Goal: Task Accomplishment & Management: Manage account settings

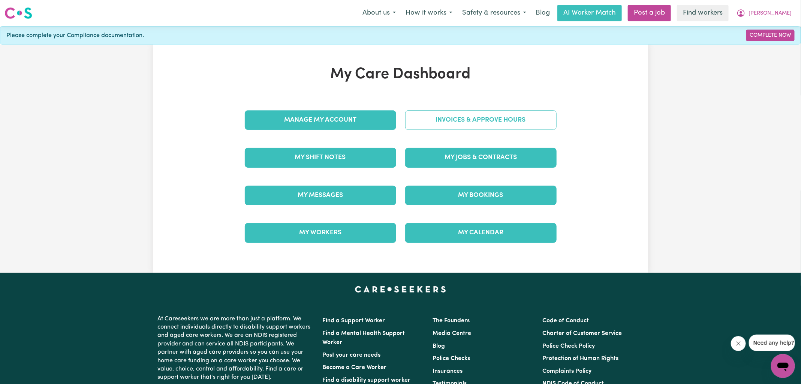
click at [466, 124] on link "Invoices & Approve Hours" at bounding box center [480, 120] width 151 height 19
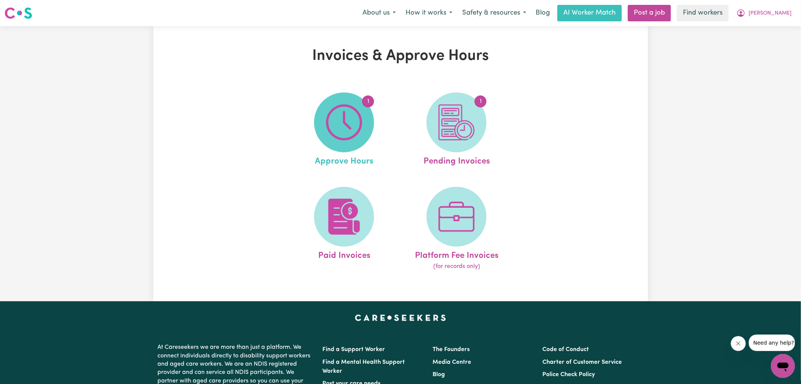
click at [343, 133] on img at bounding box center [344, 123] width 36 height 36
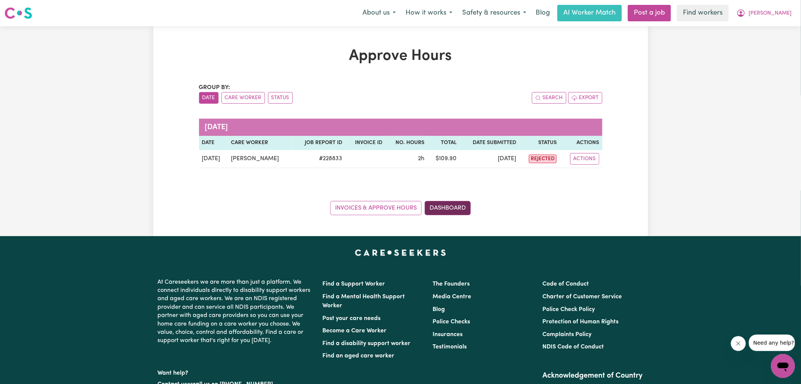
click at [445, 212] on link "Dashboard" at bounding box center [448, 208] width 46 height 14
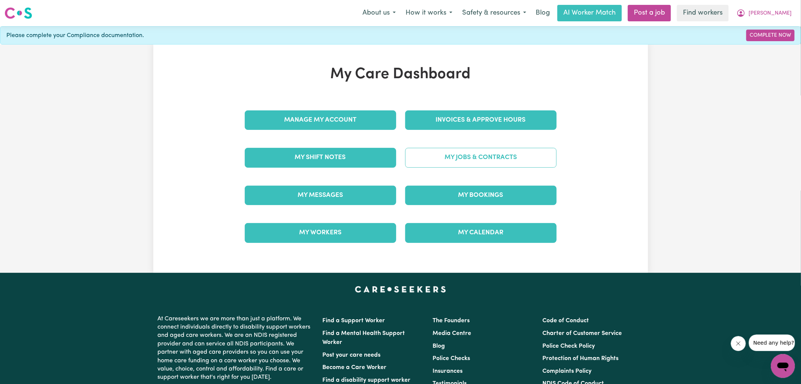
click at [447, 153] on link "My Jobs & Contracts" at bounding box center [480, 157] width 151 height 19
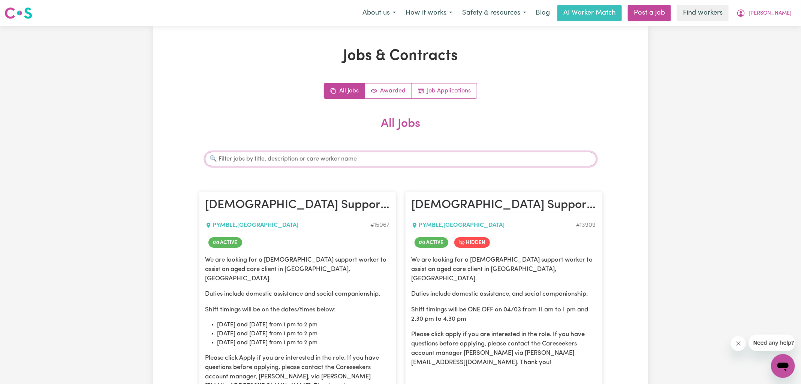
click at [240, 162] on input "Search jobs" at bounding box center [400, 159] width 391 height 14
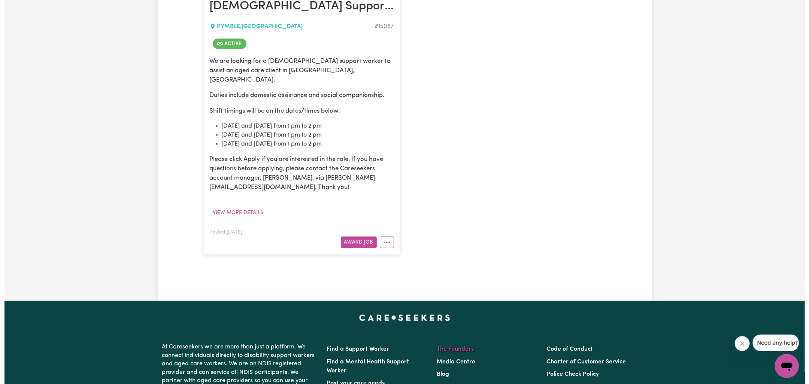
scroll to position [238, 0]
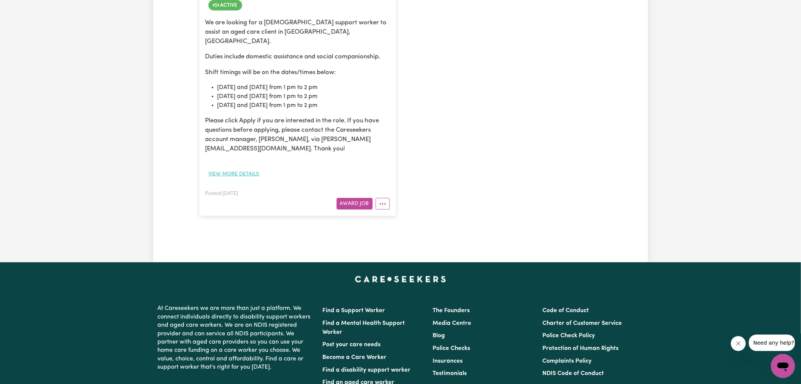
type input "celin"
click at [253, 169] on button "View more details" at bounding box center [233, 175] width 57 height 12
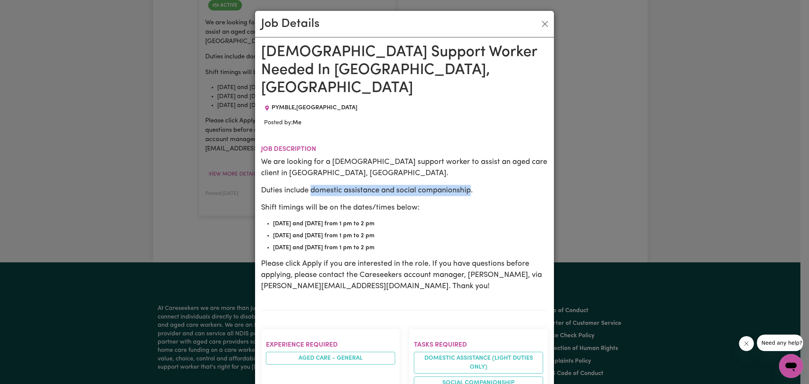
drag, startPoint x: 308, startPoint y: 172, endPoint x: 467, endPoint y: 172, distance: 158.5
click at [467, 185] on p "Duties include domestic assistance and social companionship." at bounding box center [404, 190] width 287 height 11
copy p "domestic assistance and social companionship"
drag, startPoint x: 781, startPoint y: 34, endPoint x: 778, endPoint y: 28, distance: 5.9
click at [781, 34] on div "Job Details [DEMOGRAPHIC_DATA] Support Worker Needed In [GEOGRAPHIC_DATA], [GEO…" at bounding box center [404, 192] width 809 height 384
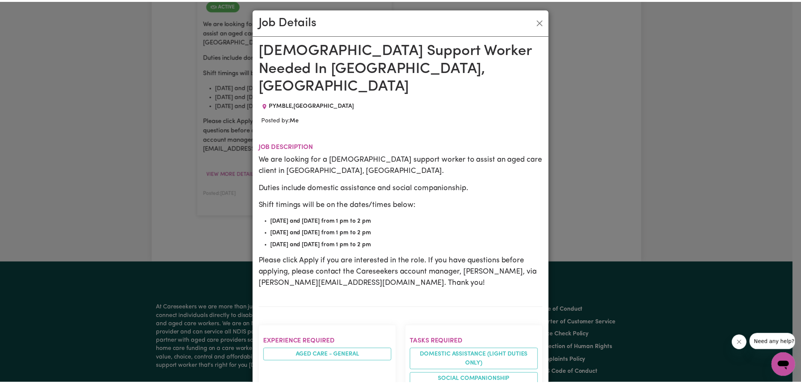
scroll to position [0, 0]
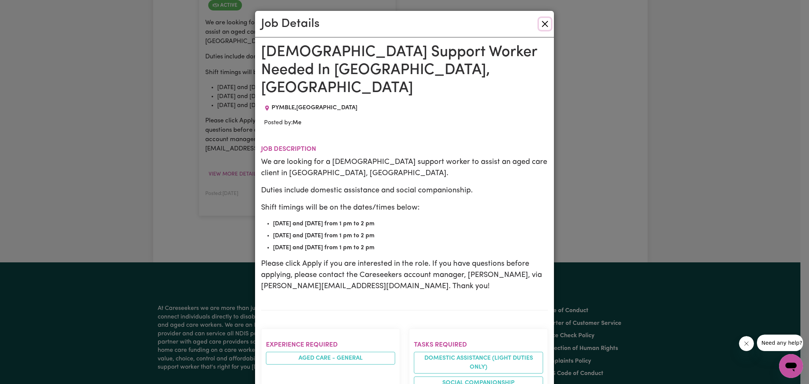
click at [539, 25] on button "Close" at bounding box center [545, 24] width 12 height 12
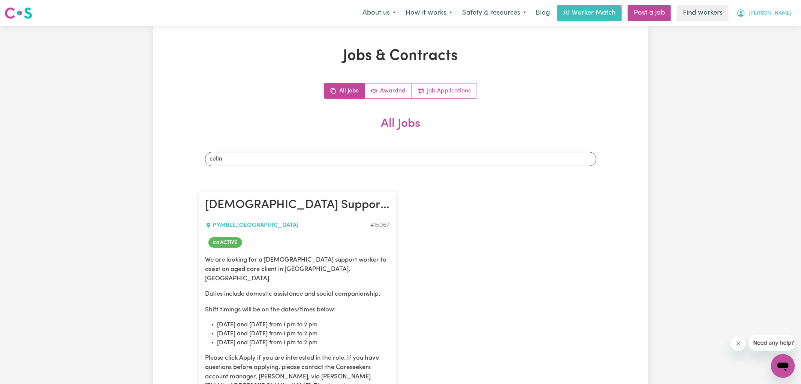
click at [762, 18] on button "[PERSON_NAME]" at bounding box center [763, 13] width 65 height 16
click at [763, 43] on link "Logout" at bounding box center [766, 43] width 59 height 14
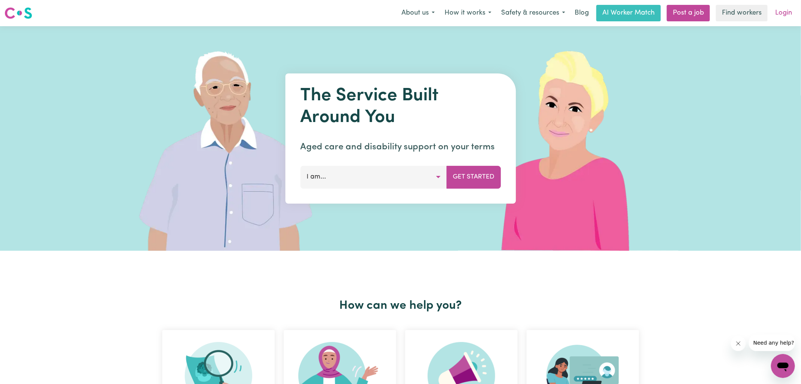
click at [790, 7] on link "Login" at bounding box center [783, 13] width 26 height 16
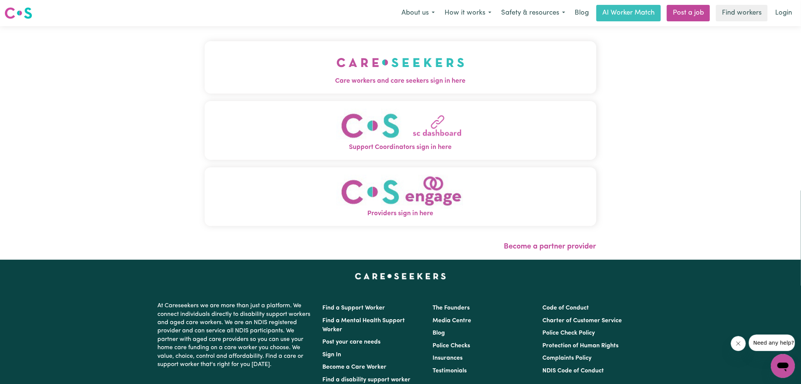
click at [425, 71] on img "Care workers and care seekers sign in here" at bounding box center [401, 63] width 128 height 28
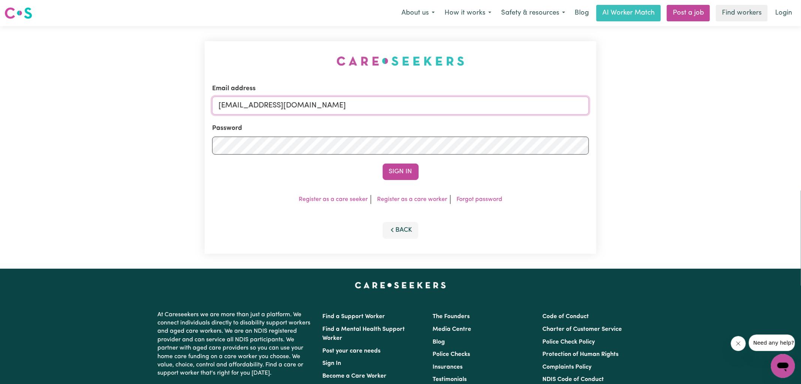
click at [431, 108] on input "[EMAIL_ADDRESS][DOMAIN_NAME]" at bounding box center [400, 106] width 377 height 18
type input "[PERSON_NAME][EMAIL_ADDRESS][DOMAIN_NAME]"
click at [383, 164] on button "Sign In" at bounding box center [401, 172] width 36 height 16
